Goal: Task Accomplishment & Management: Use online tool/utility

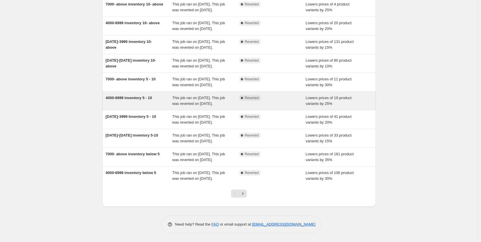
scroll to position [112, 0]
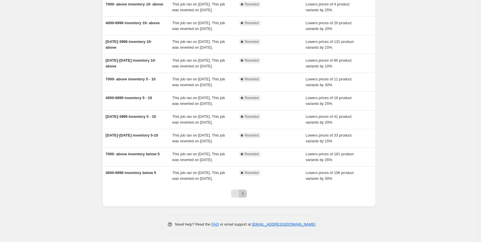
click at [245, 193] on icon "Next" at bounding box center [243, 194] width 6 height 6
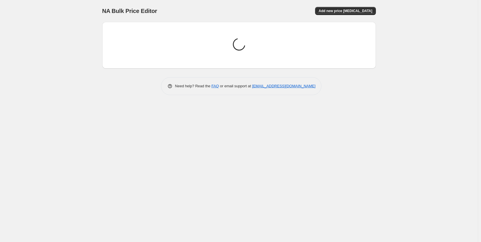
scroll to position [0, 0]
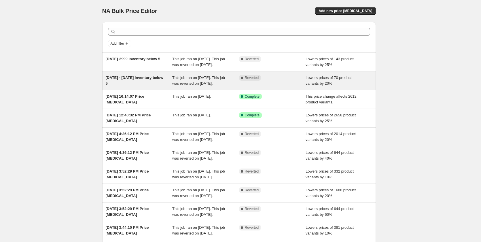
click at [217, 86] on div "This job ran on [DATE]. This job was reverted on [DATE]." at bounding box center [205, 81] width 67 height 12
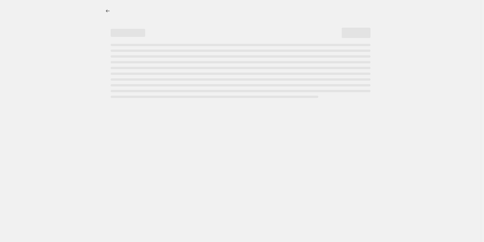
select select "percentage"
select select "collection"
select select "product_status"
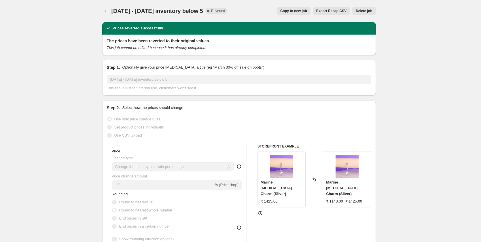
click at [299, 12] on span "Copy to new job" at bounding box center [293, 11] width 27 height 5
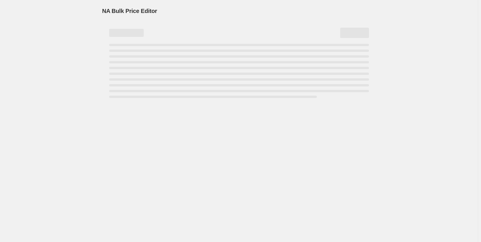
select select "percentage"
select select "collection"
select select "product_status"
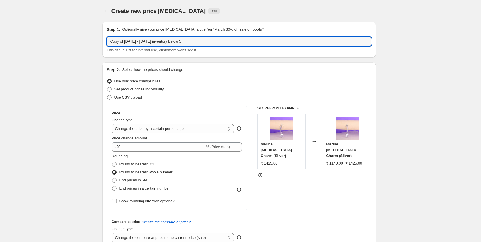
drag, startPoint x: 126, startPoint y: 42, endPoint x: 106, endPoint y: 42, distance: 19.6
click at [106, 42] on div "Step 1. Optionally give your price [MEDICAL_DATA] a title (eg "March 30% off sa…" at bounding box center [239, 40] width 274 height 36
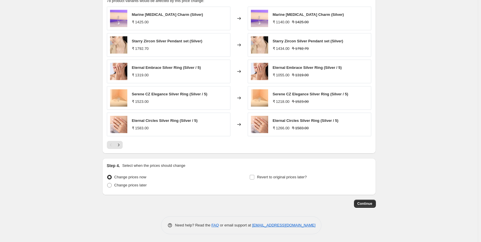
scroll to position [412, 0]
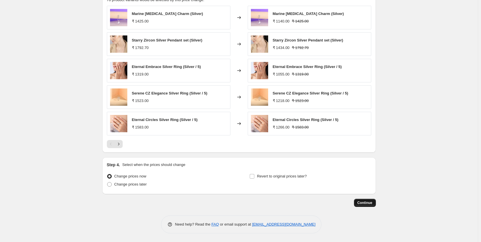
type input "[DATE] - [DATE] inventory below 5"
click at [363, 206] on button "Continue" at bounding box center [365, 203] width 22 height 8
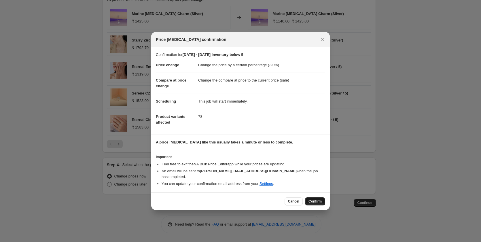
click at [316, 200] on span "Confirm" at bounding box center [315, 201] width 13 height 5
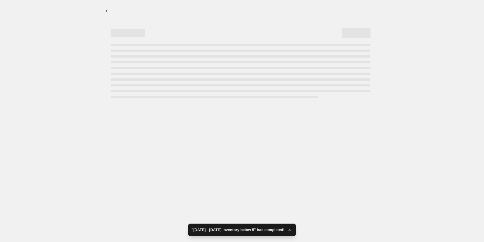
select select "percentage"
select select "collection"
select select "product_status"
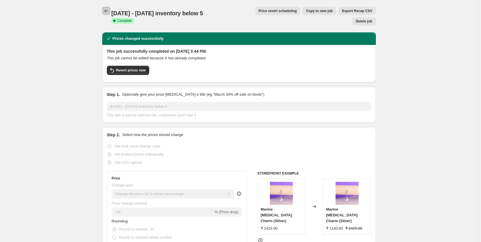
click at [108, 8] on button "Price change jobs" at bounding box center [106, 11] width 8 height 8
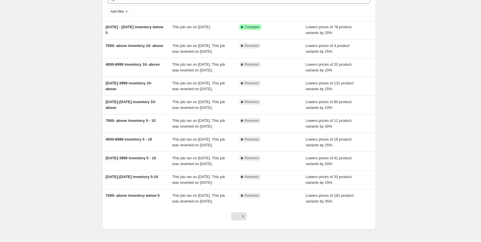
scroll to position [107, 0]
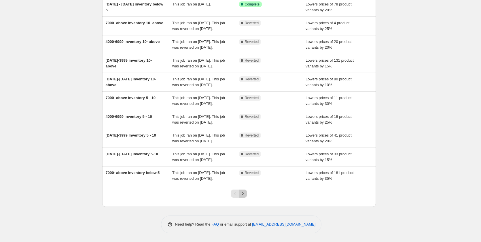
click at [244, 192] on icon "Next" at bounding box center [243, 194] width 6 height 6
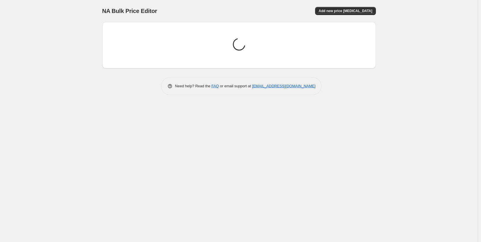
scroll to position [0, 0]
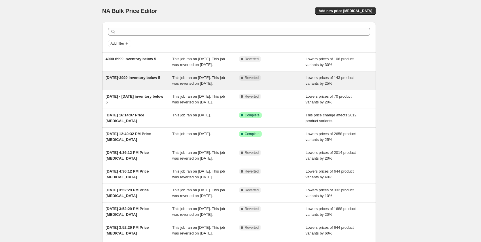
click at [202, 86] on span "This job ran on [DATE]. This job was reverted on [DATE]." at bounding box center [198, 81] width 53 height 10
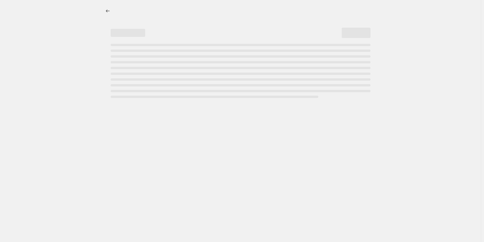
select select "percentage"
select select "collection"
select select "product_status"
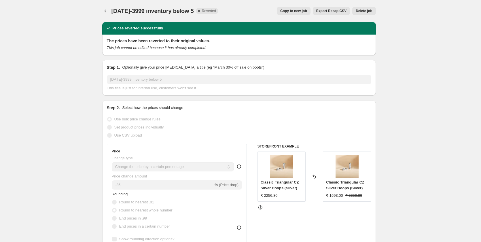
click at [297, 12] on span "Copy to new job" at bounding box center [293, 11] width 27 height 5
select select "percentage"
select select "collection"
select select "product_status"
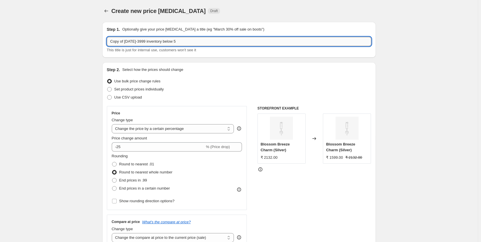
drag, startPoint x: 126, startPoint y: 41, endPoint x: 108, endPoint y: 43, distance: 17.7
click at [108, 43] on input "Copy of [DATE]-3999 inventory below 5" at bounding box center [239, 41] width 265 height 9
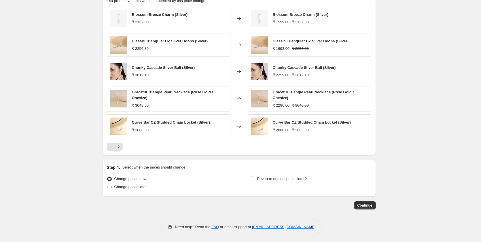
scroll to position [414, 0]
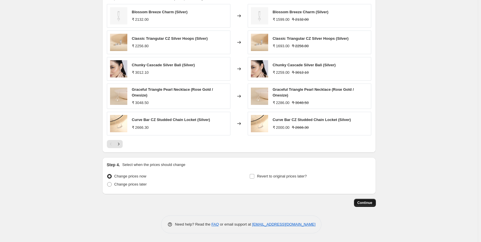
type input "[DATE]-3999 inventory below 5"
click at [368, 204] on span "Continue" at bounding box center [365, 203] width 15 height 5
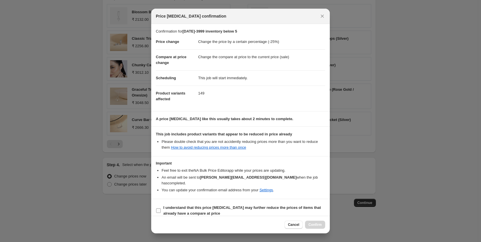
click at [160, 204] on label "I understand that this price [MEDICAL_DATA] may further reduce the prices of it…" at bounding box center [240, 211] width 169 height 14
click at [160, 208] on input "I understand that this price [MEDICAL_DATA] may further reduce the prices of it…" at bounding box center [158, 210] width 5 height 5
checkbox input "true"
click at [312, 223] on span "Confirm" at bounding box center [315, 224] width 13 height 5
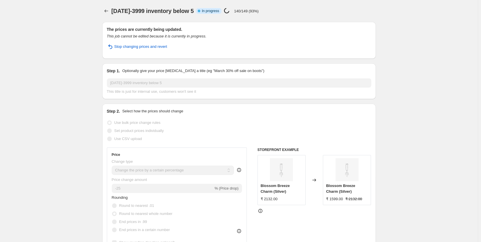
select select "percentage"
select select "collection"
select select "product_status"
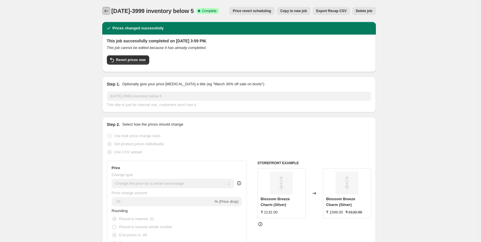
click at [107, 11] on icon "Price change jobs" at bounding box center [106, 11] width 6 height 6
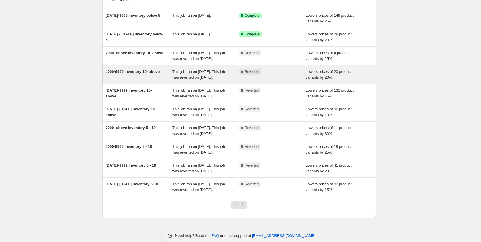
scroll to position [101, 0]
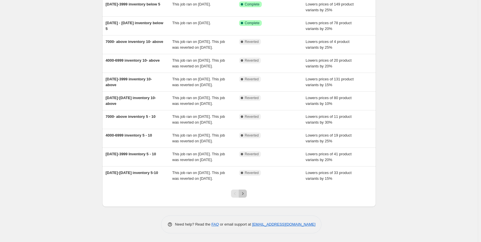
click at [244, 193] on icon "Next" at bounding box center [243, 194] width 6 height 6
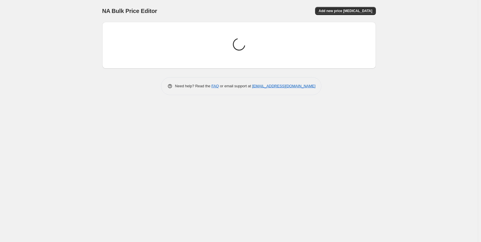
scroll to position [0, 0]
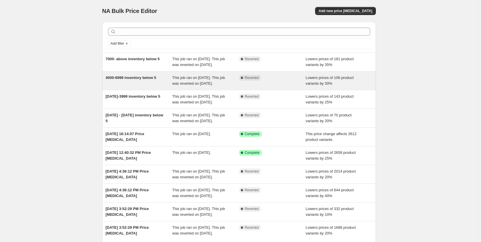
click at [155, 80] on span "4000-6999 inventory below 5" at bounding box center [131, 78] width 51 height 4
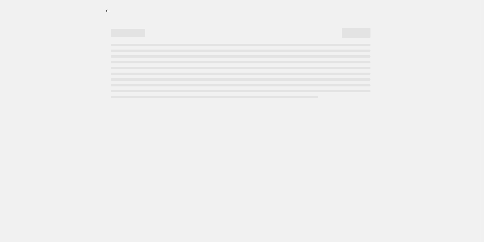
select select "percentage"
select select "collection"
select select "product_status"
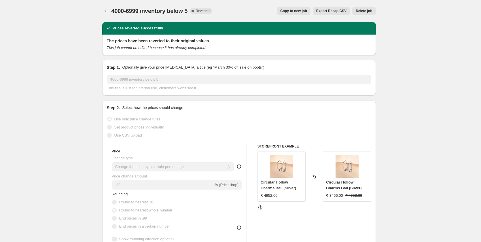
click at [295, 9] on button "Copy to new job" at bounding box center [294, 11] width 34 height 8
select select "percentage"
select select "collection"
select select "product_status"
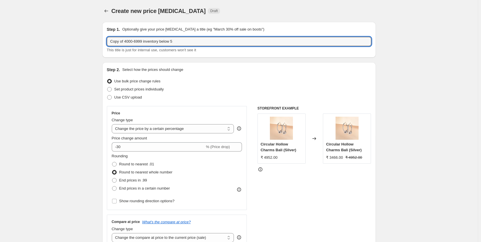
drag, startPoint x: 126, startPoint y: 41, endPoint x: 104, endPoint y: 41, distance: 21.3
click at [104, 41] on div "Step 1. Optionally give your price [MEDICAL_DATA] a title (eg "March 30% off sa…" at bounding box center [239, 40] width 274 height 36
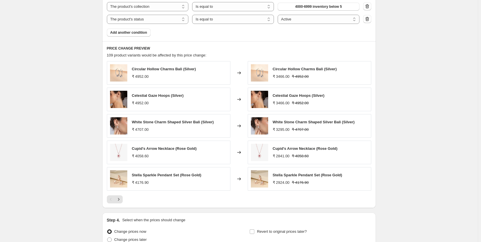
scroll to position [412, 0]
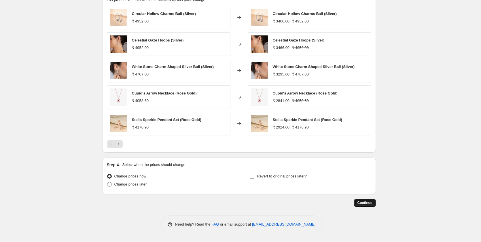
type input "4000-6999 inventory below 5"
click at [364, 205] on span "Continue" at bounding box center [365, 203] width 15 height 5
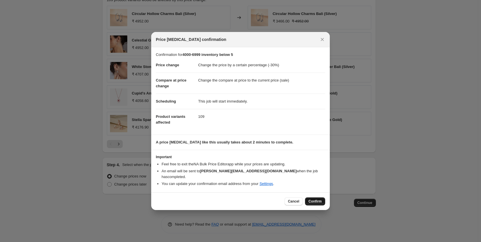
click at [307, 199] on button "Confirm" at bounding box center [315, 201] width 20 height 8
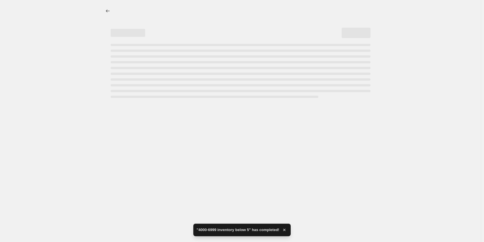
select select "percentage"
select select "collection"
select select "product_status"
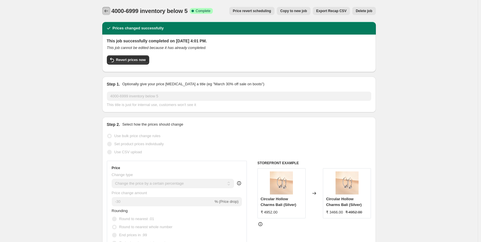
click at [106, 9] on icon "Price change jobs" at bounding box center [106, 11] width 6 height 6
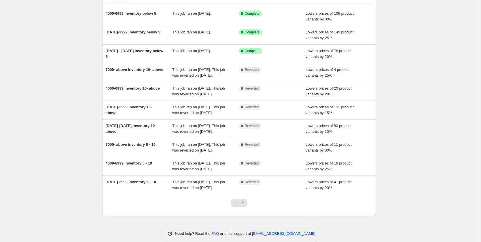
scroll to position [95, 0]
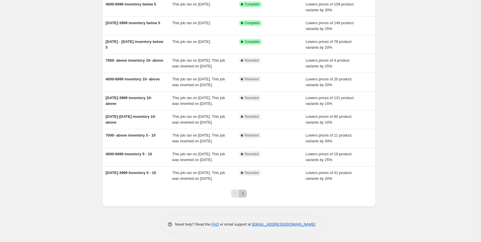
drag, startPoint x: 244, startPoint y: 195, endPoint x: 222, endPoint y: 184, distance: 23.7
click at [244, 195] on icon "Next" at bounding box center [243, 194] width 6 height 6
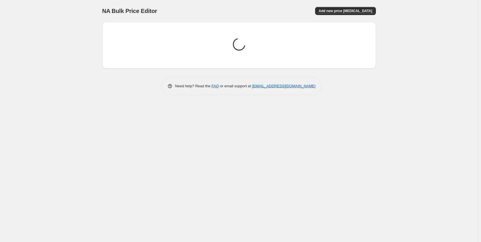
scroll to position [0, 0]
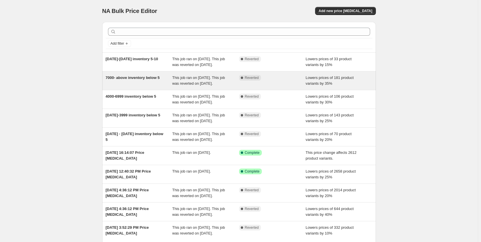
click at [205, 84] on span "This job ran on [DATE]. This job was reverted on [DATE]." at bounding box center [198, 81] width 53 height 10
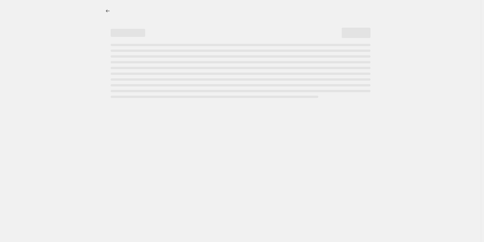
select select "percentage"
select select "collection"
select select "product_status"
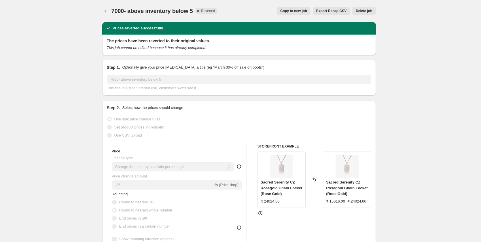
click at [303, 10] on span "Copy to new job" at bounding box center [293, 11] width 27 height 5
select select "percentage"
select select "collection"
select select "product_status"
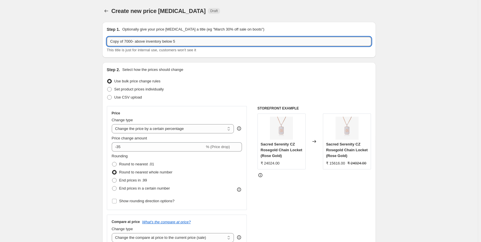
drag, startPoint x: 125, startPoint y: 42, endPoint x: 109, endPoint y: 44, distance: 16.8
click at [108, 43] on input "Copy of 7000- above inventory below 5" at bounding box center [239, 41] width 265 height 9
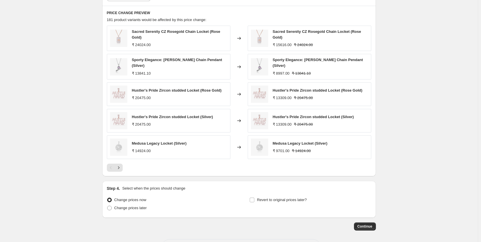
scroll to position [412, 0]
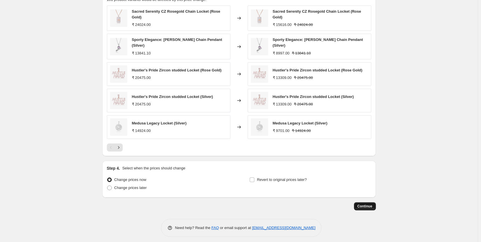
type input "7000- above inventory below 5"
click at [375, 205] on button "Continue" at bounding box center [365, 206] width 22 height 8
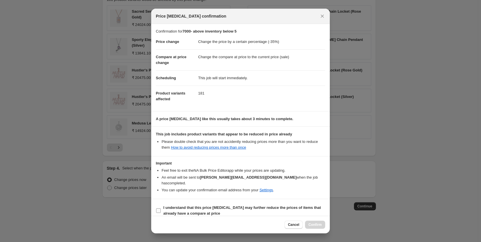
click at [160, 208] on input "I understand that this price [MEDICAL_DATA] may further reduce the prices of it…" at bounding box center [158, 210] width 5 height 5
checkbox input "true"
click at [319, 226] on span "Confirm" at bounding box center [315, 224] width 13 height 5
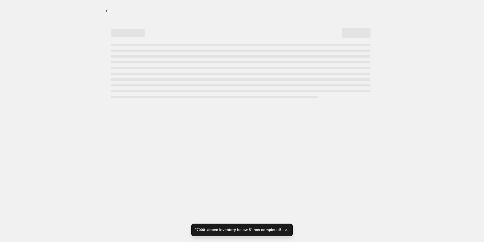
select select "percentage"
select select "collection"
select select "product_status"
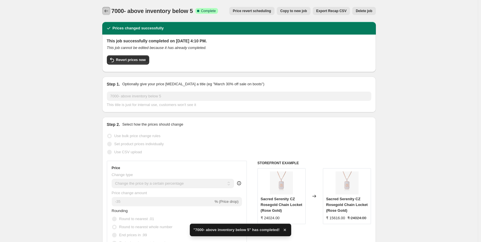
click at [109, 8] on icon "Price change jobs" at bounding box center [106, 11] width 6 height 6
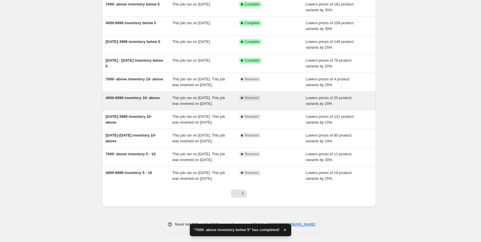
scroll to position [89, 0]
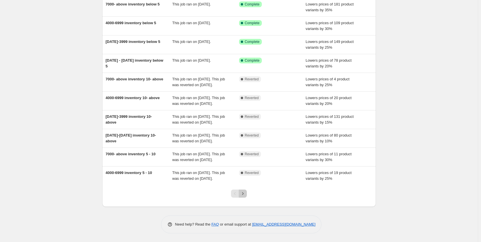
click at [244, 197] on button "Next" at bounding box center [243, 194] width 8 height 8
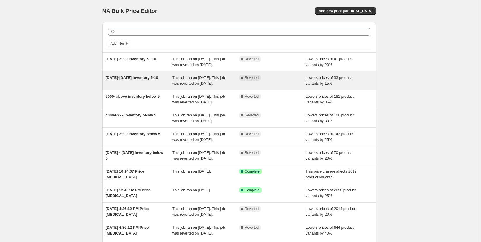
click at [213, 86] on div "This job ran on [DATE]. This job was reverted on [DATE]." at bounding box center [205, 81] width 67 height 12
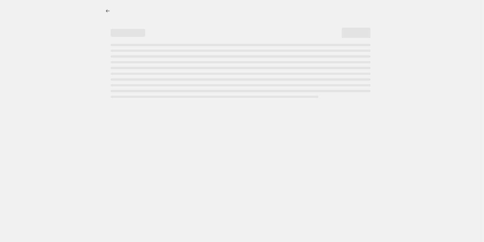
select select "percentage"
select select "collection"
select select "product_status"
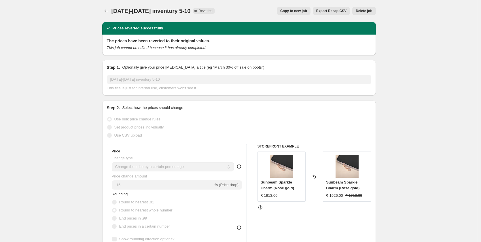
click at [297, 12] on span "Copy to new job" at bounding box center [293, 11] width 27 height 5
select select "percentage"
select select "collection"
select select "product_status"
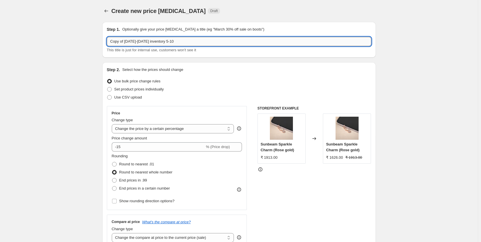
drag, startPoint x: 125, startPoint y: 42, endPoint x: 109, endPoint y: 43, distance: 15.9
click at [109, 43] on input "Copy of [DATE]-[DATE] inventory 5-10" at bounding box center [239, 41] width 265 height 9
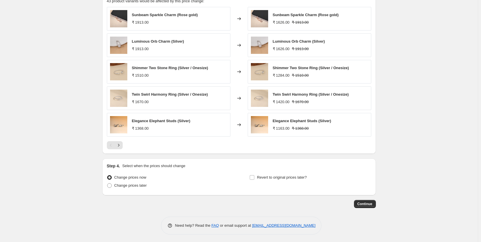
scroll to position [412, 0]
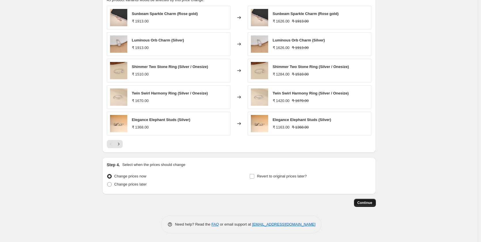
type input "[DATE]-[DATE] inventory 5-10"
click at [368, 200] on button "Continue" at bounding box center [365, 203] width 22 height 8
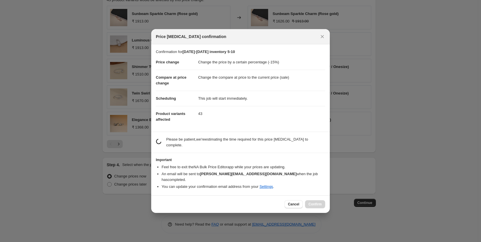
scroll to position [0, 0]
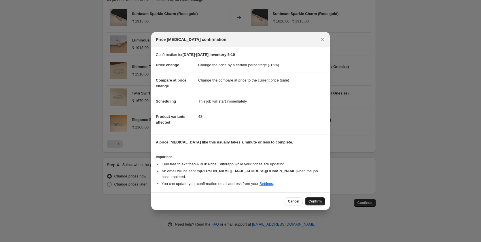
click at [312, 199] on span "Confirm" at bounding box center [315, 201] width 13 height 5
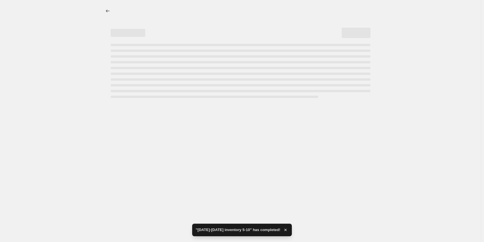
select select "percentage"
select select "collection"
select select "product_status"
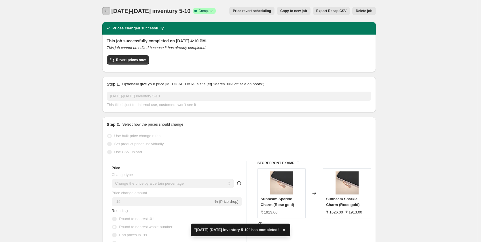
click at [105, 10] on icon "Price change jobs" at bounding box center [106, 11] width 6 height 6
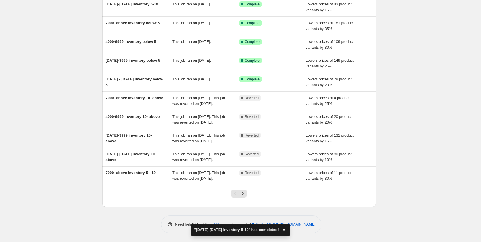
scroll to position [84, 0]
click at [245, 197] on button "Next" at bounding box center [243, 194] width 8 height 8
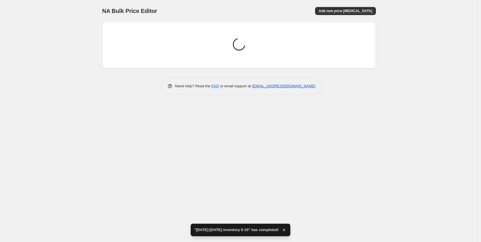
scroll to position [0, 0]
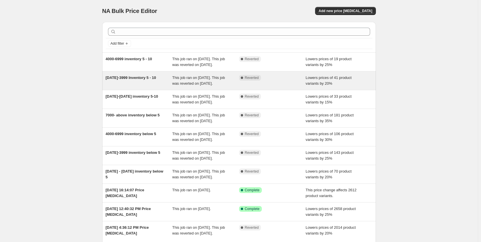
click at [167, 86] on div "[DATE]-3999 Inventory 5 - 10" at bounding box center [139, 81] width 67 height 12
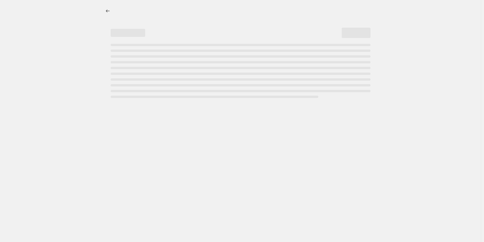
select select "percentage"
select select "collection"
select select "product_status"
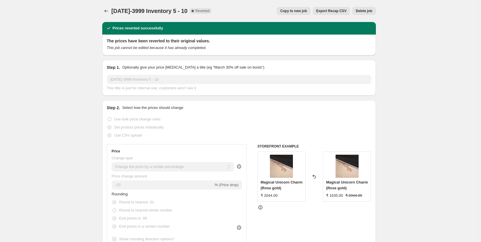
click at [297, 10] on span "Copy to new job" at bounding box center [293, 11] width 27 height 5
select select "percentage"
select select "collection"
select select "product_status"
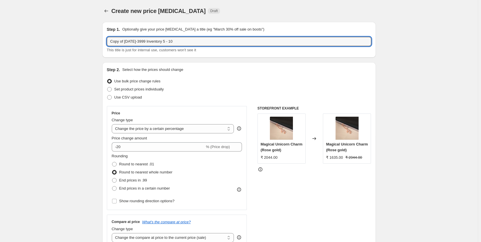
drag, startPoint x: 125, startPoint y: 42, endPoint x: 90, endPoint y: 44, distance: 34.9
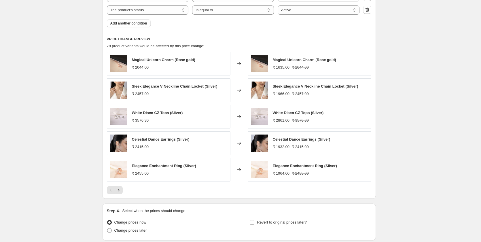
scroll to position [412, 0]
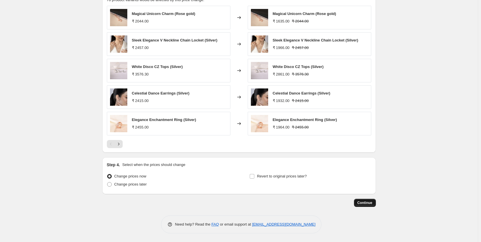
type input "[DATE]-3999 Inventory 5 - 10"
click at [367, 203] on span "Continue" at bounding box center [365, 203] width 15 height 5
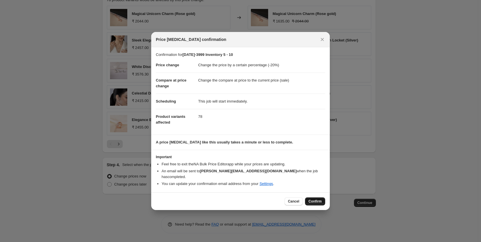
click at [311, 199] on span "Confirm" at bounding box center [315, 201] width 13 height 5
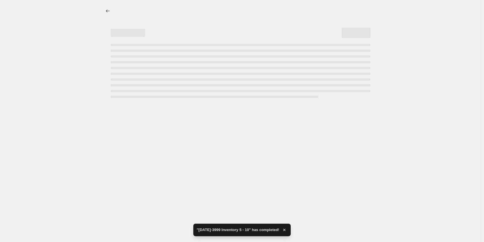
select select "percentage"
select select "collection"
select select "product_status"
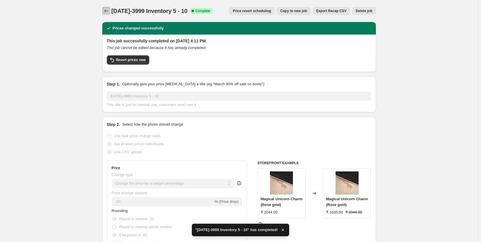
click at [107, 12] on icon "Price change jobs" at bounding box center [106, 11] width 6 height 6
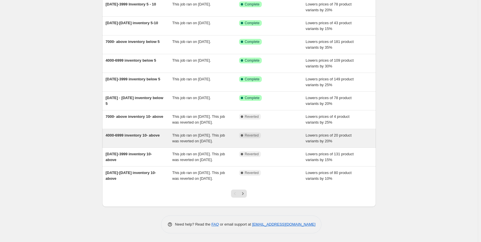
scroll to position [78, 0]
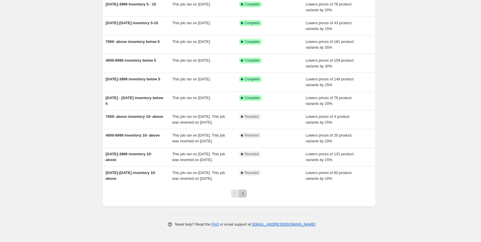
click at [246, 193] on icon "Next" at bounding box center [243, 194] width 6 height 6
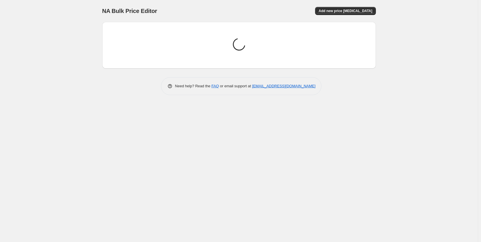
scroll to position [0, 0]
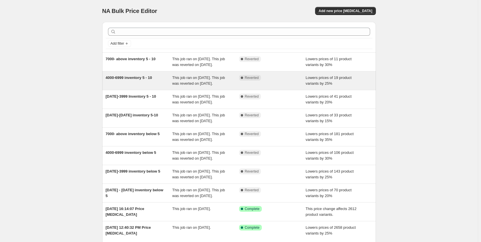
click at [217, 86] on div "This job ran on [DATE]. This job was reverted on [DATE]." at bounding box center [205, 81] width 67 height 12
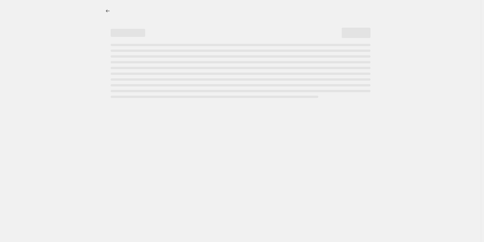
select select "percentage"
select select "collection"
select select "product_status"
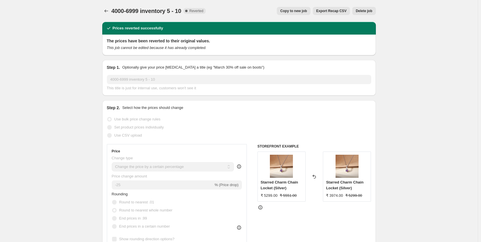
click at [298, 13] on span "Copy to new job" at bounding box center [293, 11] width 27 height 5
select select "percentage"
select select "collection"
select select "product_status"
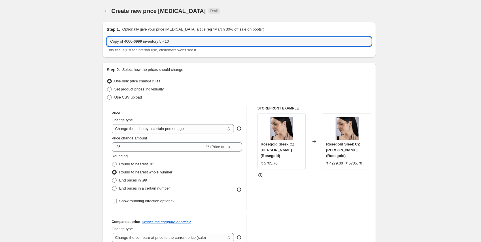
drag, startPoint x: 125, startPoint y: 42, endPoint x: 99, endPoint y: 41, distance: 26.2
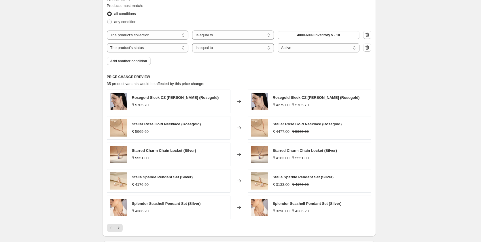
scroll to position [403, 0]
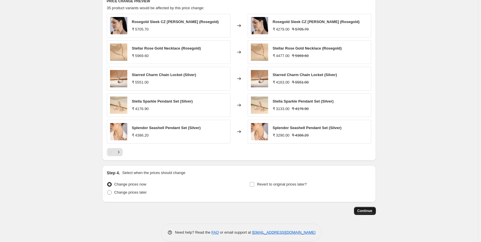
type input "4000-6999 inventory 5 - 10"
click at [372, 213] on span "Continue" at bounding box center [365, 211] width 15 height 5
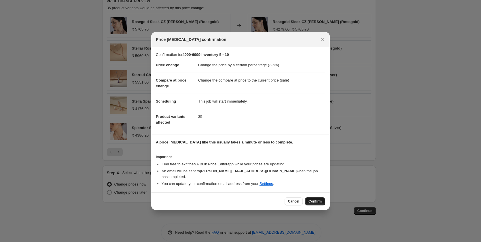
click at [316, 199] on span "Confirm" at bounding box center [315, 201] width 13 height 5
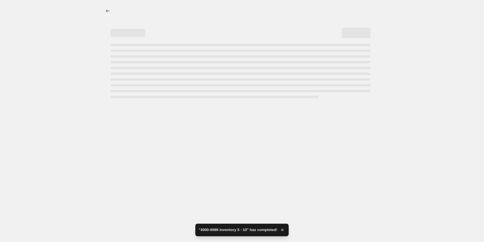
select select "percentage"
select select "collection"
select select "product_status"
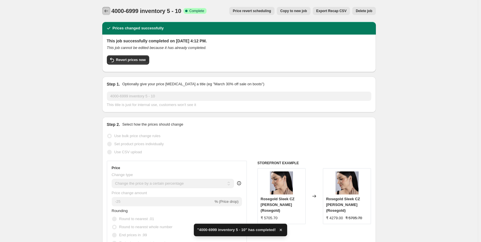
click at [107, 14] on icon "Price change jobs" at bounding box center [106, 11] width 6 height 6
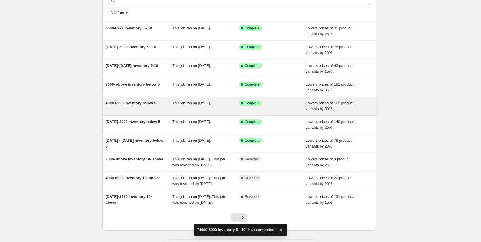
scroll to position [72, 0]
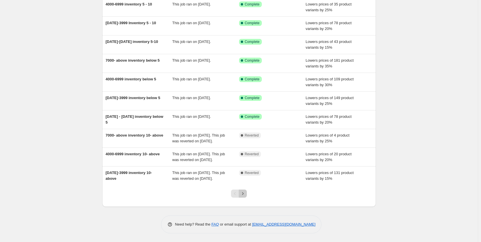
click at [243, 195] on icon "Next" at bounding box center [243, 194] width 6 height 6
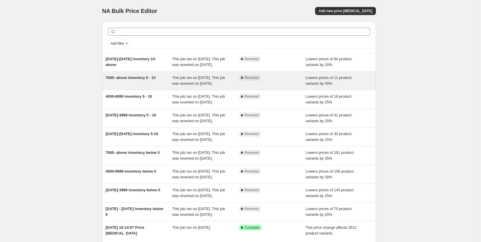
click at [223, 86] on div "This job ran on [DATE]. This job was reverted on [DATE]." at bounding box center [205, 81] width 67 height 12
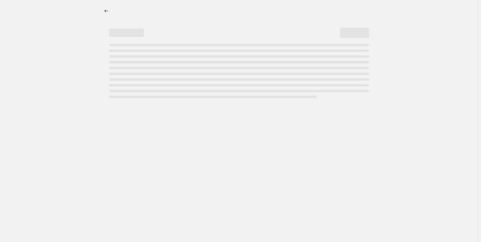
select select "percentage"
select select "collection"
select select "product_status"
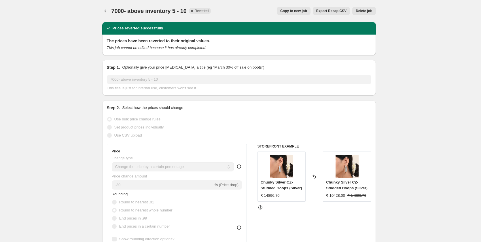
click at [295, 13] on span "Copy to new job" at bounding box center [293, 11] width 27 height 5
select select "percentage"
select select "collection"
select select "product_status"
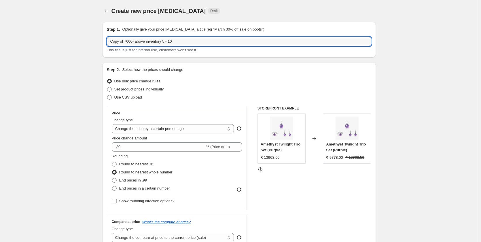
drag, startPoint x: 125, startPoint y: 41, endPoint x: 95, endPoint y: 43, distance: 30.0
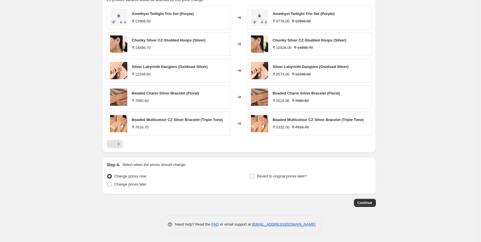
scroll to position [412, 0]
type input "7000- above inventory 5 - 10"
click at [368, 203] on span "Continue" at bounding box center [365, 203] width 15 height 5
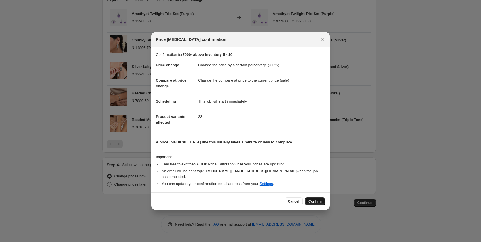
click at [311, 199] on span "Confirm" at bounding box center [315, 201] width 13 height 5
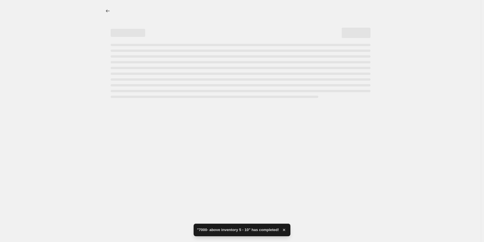
select select "percentage"
select select "collection"
select select "product_status"
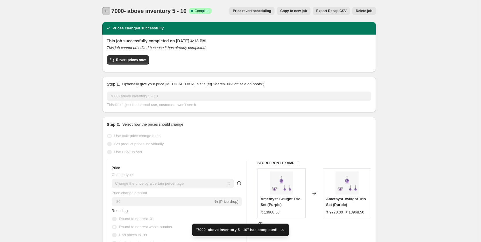
click at [105, 13] on icon "Price change jobs" at bounding box center [106, 11] width 6 height 6
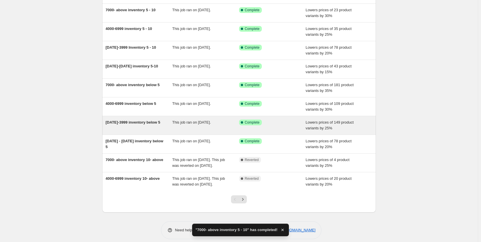
scroll to position [66, 0]
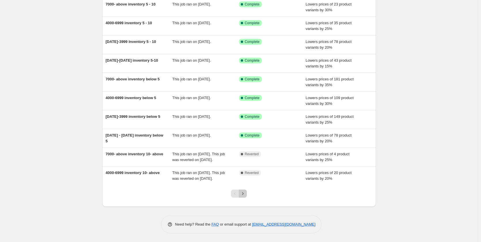
click at [246, 195] on icon "Next" at bounding box center [243, 194] width 6 height 6
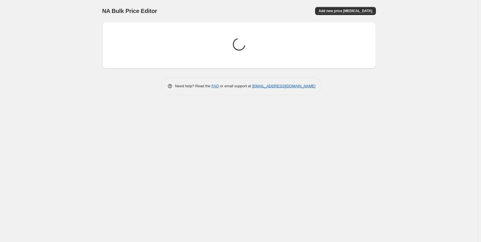
scroll to position [0, 0]
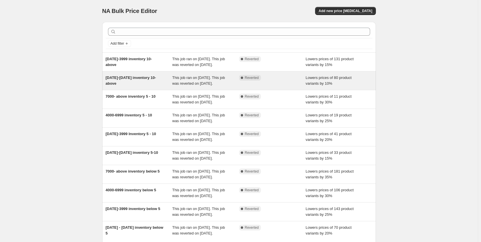
click at [219, 86] on div "This job ran on [DATE]. This job was reverted on [DATE]." at bounding box center [205, 81] width 67 height 12
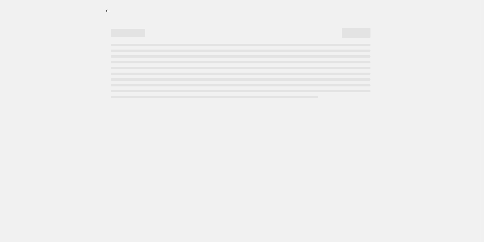
select select "percentage"
select select "collection"
select select "product_status"
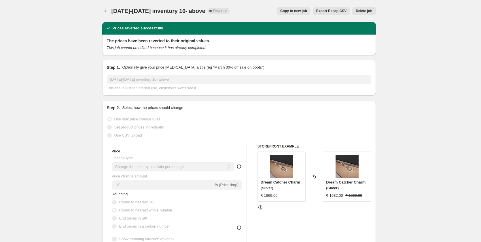
click at [301, 13] on span "Copy to new job" at bounding box center [293, 11] width 27 height 5
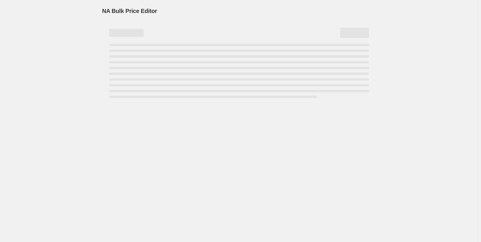
select select "percentage"
select select "collection"
select select "product_status"
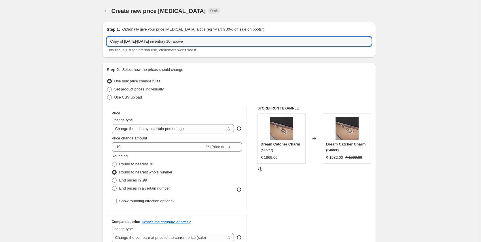
drag, startPoint x: 126, startPoint y: 42, endPoint x: 86, endPoint y: 49, distance: 40.4
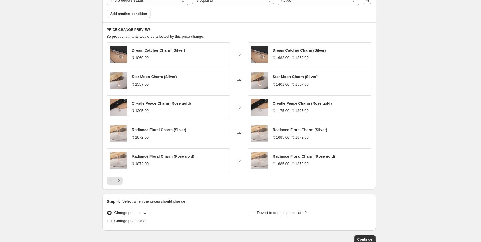
scroll to position [412, 0]
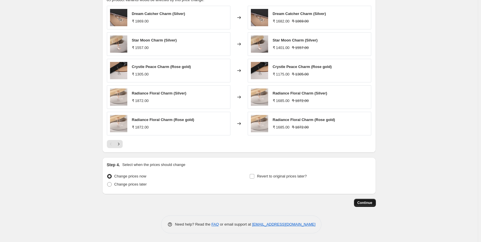
type input "[DATE]-[DATE] inventory 10- above"
click at [366, 201] on span "Continue" at bounding box center [365, 203] width 15 height 5
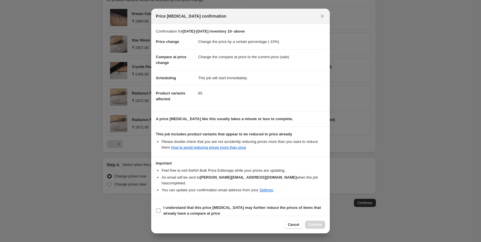
click at [158, 208] on input "I understand that this price [MEDICAL_DATA] may further reduce the prices of it…" at bounding box center [158, 210] width 5 height 5
checkbox input "true"
click at [311, 226] on span "Confirm" at bounding box center [315, 224] width 13 height 5
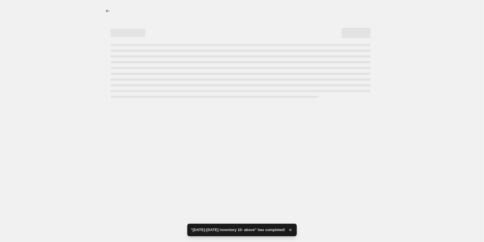
select select "percentage"
select select "collection"
select select "product_status"
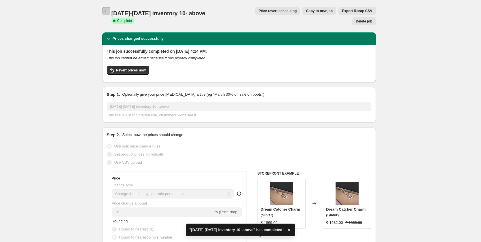
click at [106, 11] on icon "Price change jobs" at bounding box center [106, 11] width 4 height 3
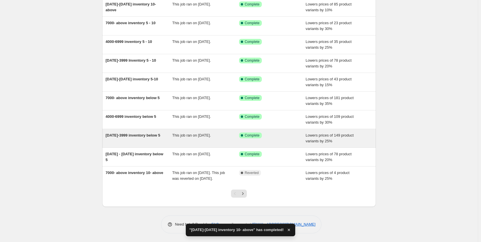
scroll to position [61, 0]
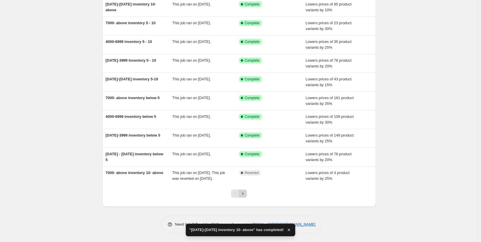
click at [244, 193] on icon "Next" at bounding box center [242, 193] width 1 height 3
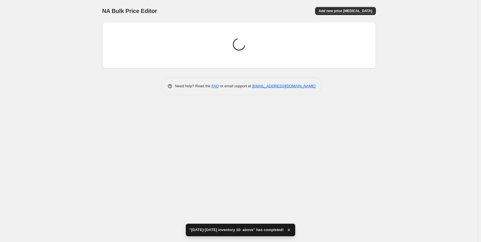
scroll to position [0, 0]
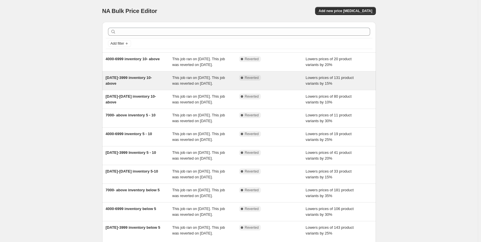
click at [218, 86] on div "This job ran on [DATE]. This job was reverted on [DATE]." at bounding box center [205, 81] width 67 height 12
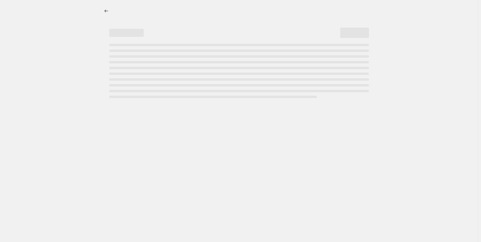
select select "percentage"
select select "collection"
select select "product_status"
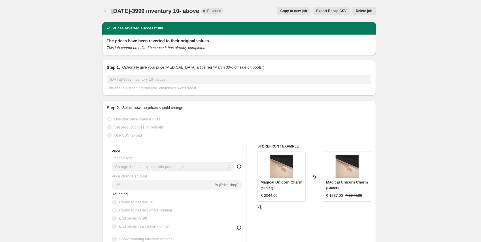
click at [303, 10] on span "Copy to new job" at bounding box center [293, 11] width 27 height 5
select select "percentage"
select select "collection"
select select "product_status"
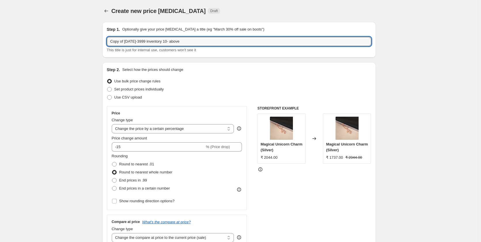
drag, startPoint x: 125, startPoint y: 42, endPoint x: 100, endPoint y: 43, distance: 25.7
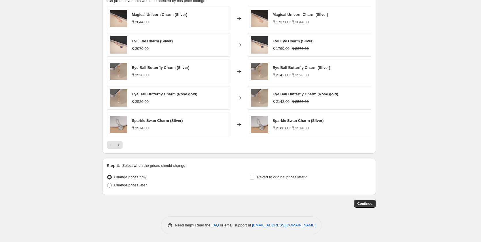
scroll to position [412, 0]
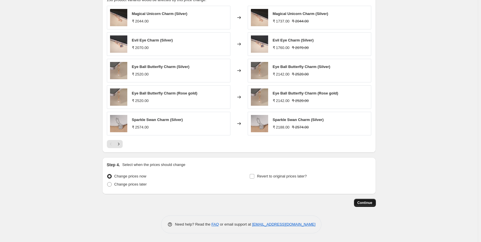
type input "[DATE]-3999 inventory 10- above"
click at [367, 201] on span "Continue" at bounding box center [365, 203] width 15 height 5
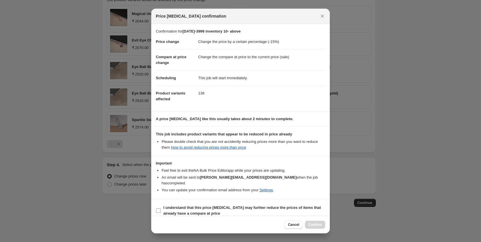
click at [156, 208] on input "I understand that this price [MEDICAL_DATA] may further reduce the prices of it…" at bounding box center [158, 210] width 5 height 5
checkbox input "true"
click at [314, 226] on span "Confirm" at bounding box center [315, 224] width 13 height 5
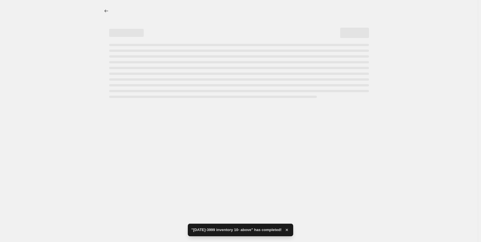
select select "percentage"
select select "collection"
select select "product_status"
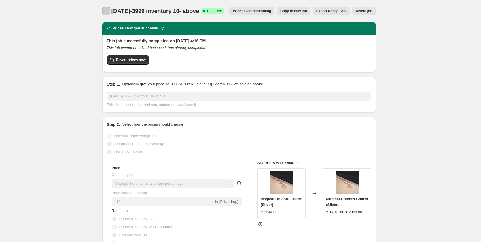
click at [105, 11] on icon "Price change jobs" at bounding box center [106, 11] width 6 height 6
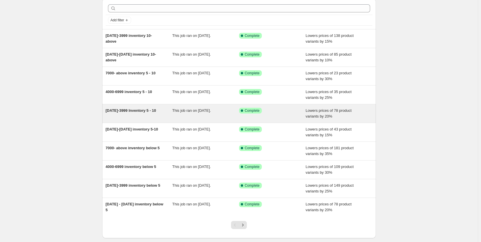
scroll to position [55, 0]
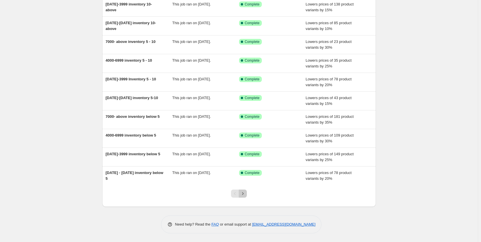
click at [245, 193] on icon "Next" at bounding box center [243, 194] width 6 height 6
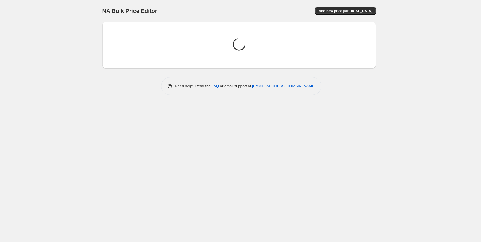
scroll to position [0, 0]
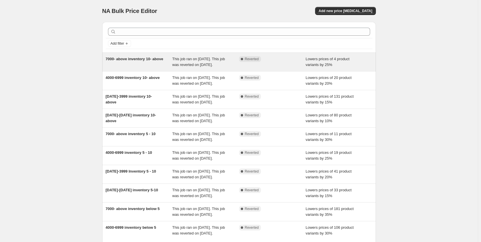
click at [203, 63] on span "This job ran on [DATE]. This job was reverted on [DATE]." at bounding box center [198, 62] width 53 height 10
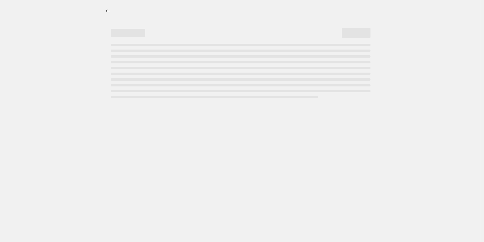
select select "percentage"
select select "collection"
select select "product_status"
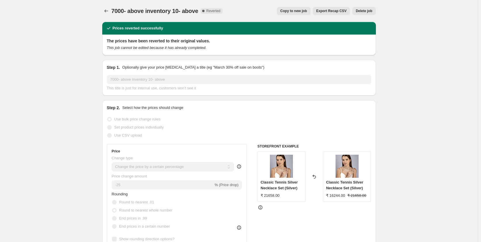
click at [299, 12] on span "Copy to new job" at bounding box center [293, 11] width 27 height 5
select select "percentage"
select select "collection"
select select "product_status"
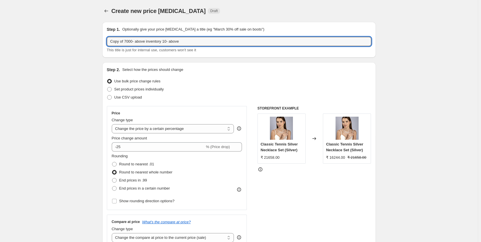
drag, startPoint x: 126, startPoint y: 43, endPoint x: 102, endPoint y: 43, distance: 24.2
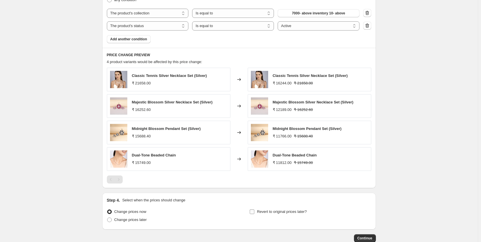
scroll to position [385, 0]
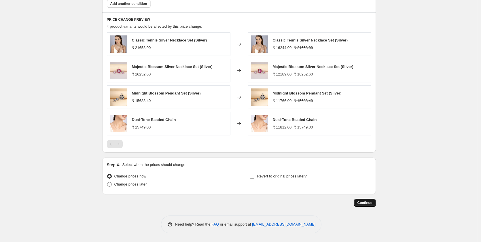
type input "7000- above inventory 10- above"
click at [361, 204] on span "Continue" at bounding box center [365, 203] width 15 height 5
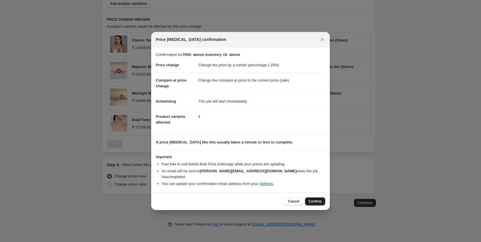
click at [320, 199] on span "Confirm" at bounding box center [315, 201] width 13 height 5
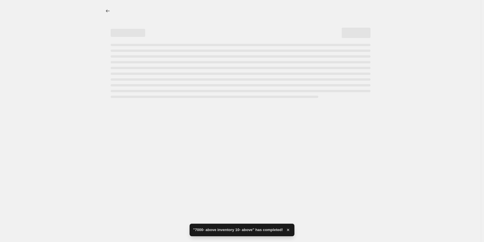
select select "percentage"
select select "collection"
select select "product_status"
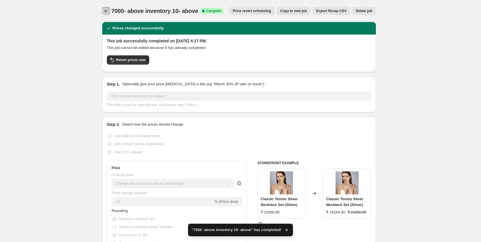
click at [106, 10] on icon "Price change jobs" at bounding box center [106, 11] width 6 height 6
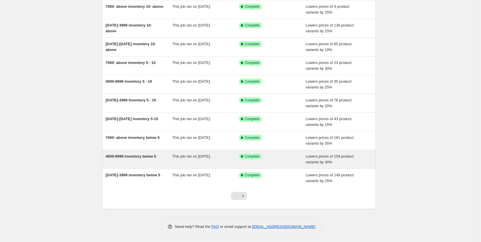
scroll to position [55, 0]
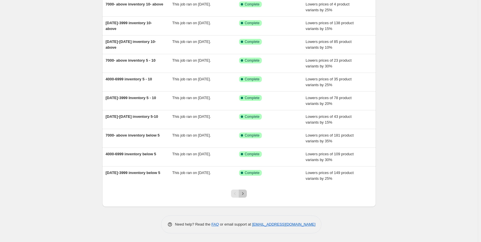
click at [246, 192] on icon "Next" at bounding box center [243, 194] width 6 height 6
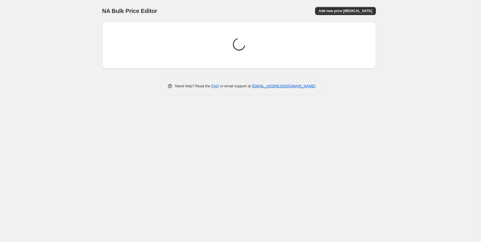
scroll to position [0, 0]
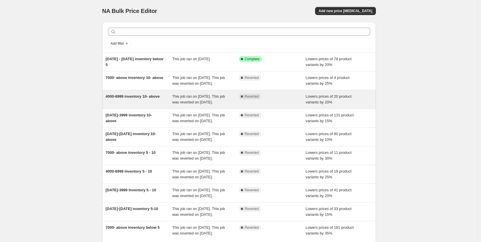
click at [207, 104] on span "This job ran on [DATE]. This job was reverted on [DATE]." at bounding box center [198, 99] width 53 height 10
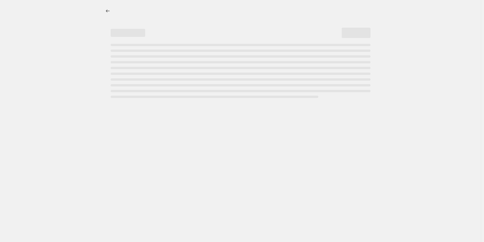
select select "percentage"
select select "collection"
select select "product_status"
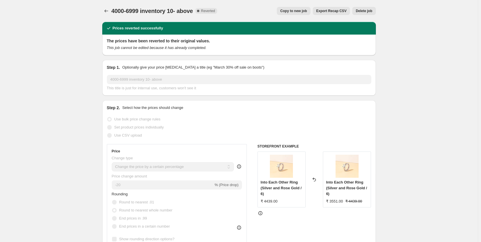
click at [299, 10] on span "Copy to new job" at bounding box center [293, 11] width 27 height 5
select select "percentage"
select select "collection"
select select "product_status"
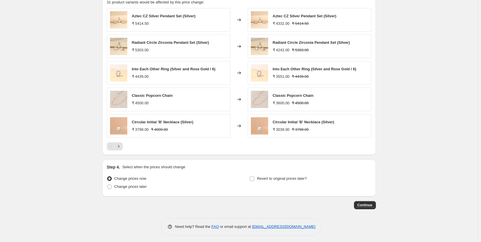
scroll to position [412, 0]
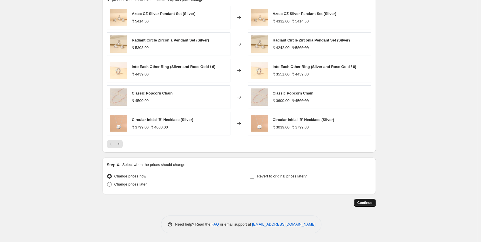
click at [369, 205] on button "Continue" at bounding box center [365, 203] width 22 height 8
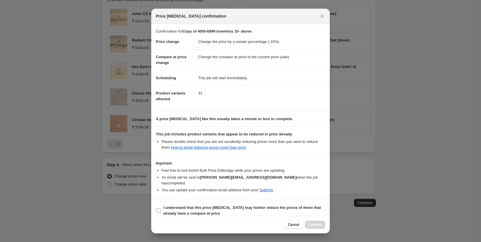
click at [179, 208] on b "I understand that this price [MEDICAL_DATA] may further reduce the prices of it…" at bounding box center [242, 210] width 158 height 10
click at [161, 208] on input "I understand that this price [MEDICAL_DATA] may further reduce the prices of it…" at bounding box center [158, 210] width 5 height 5
checkbox input "true"
click at [323, 227] on button "Confirm" at bounding box center [315, 225] width 20 height 8
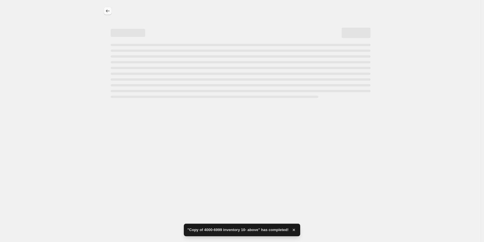
select select "percentage"
select select "collection"
select select "product_status"
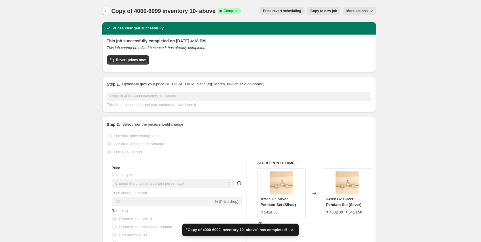
click at [107, 12] on icon "Price change jobs" at bounding box center [106, 11] width 6 height 6
